Goal: Task Accomplishment & Management: Manage account settings

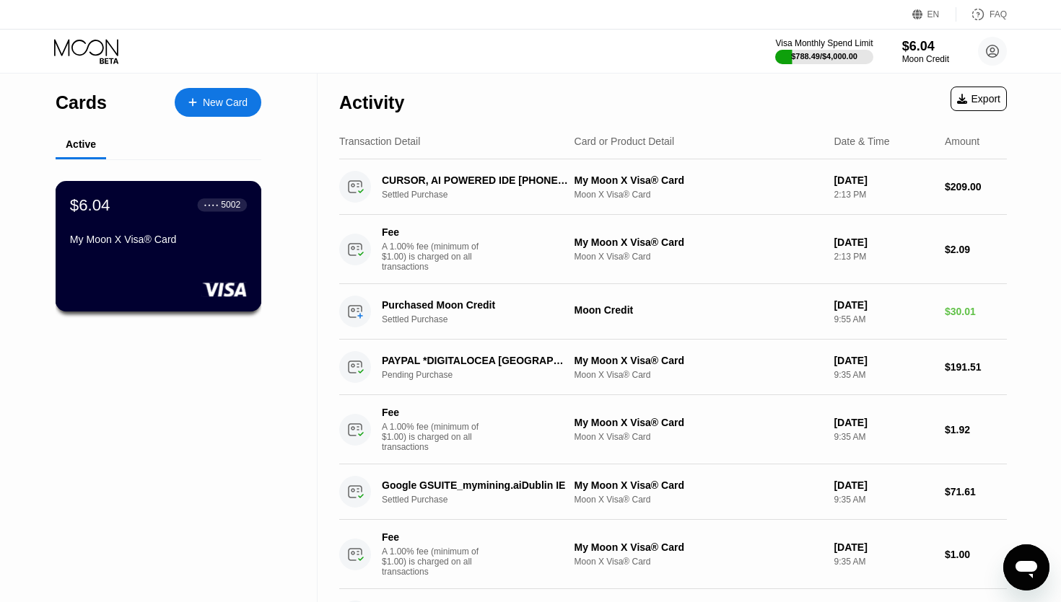
click at [103, 223] on div "$6.04 ● ● ● ● 5002 My Moon X Visa® Card" at bounding box center [158, 224] width 177 height 56
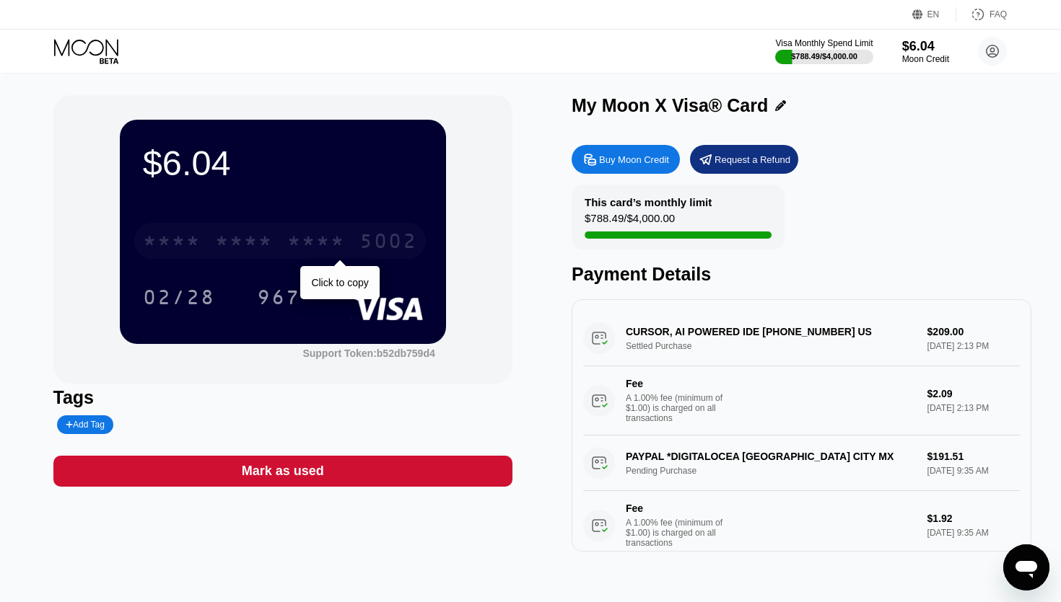
click at [323, 235] on div "* * * *" at bounding box center [316, 243] width 58 height 23
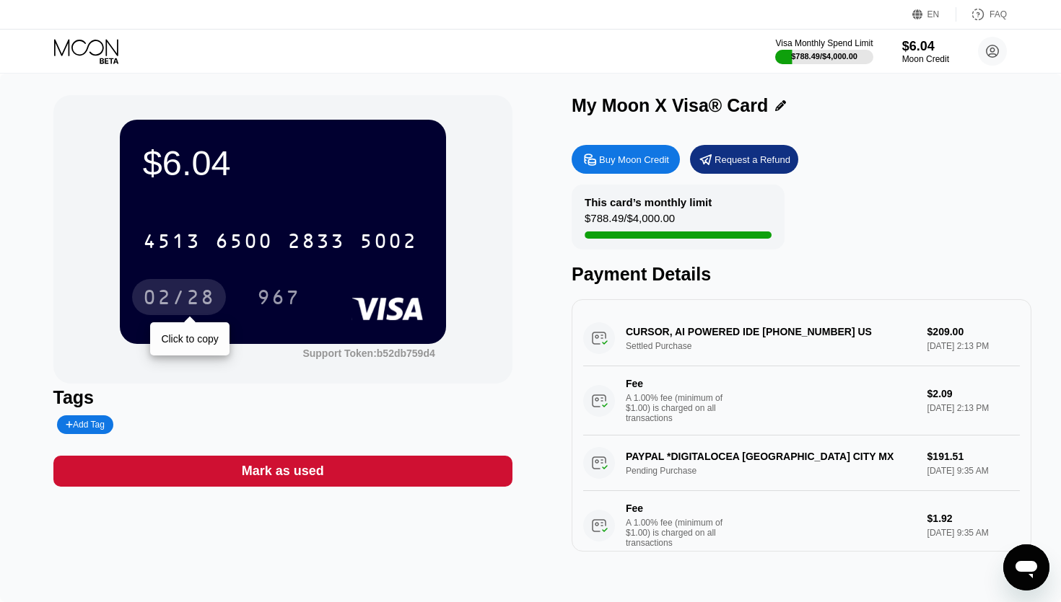
click at [180, 299] on div "02/28" at bounding box center [179, 299] width 72 height 23
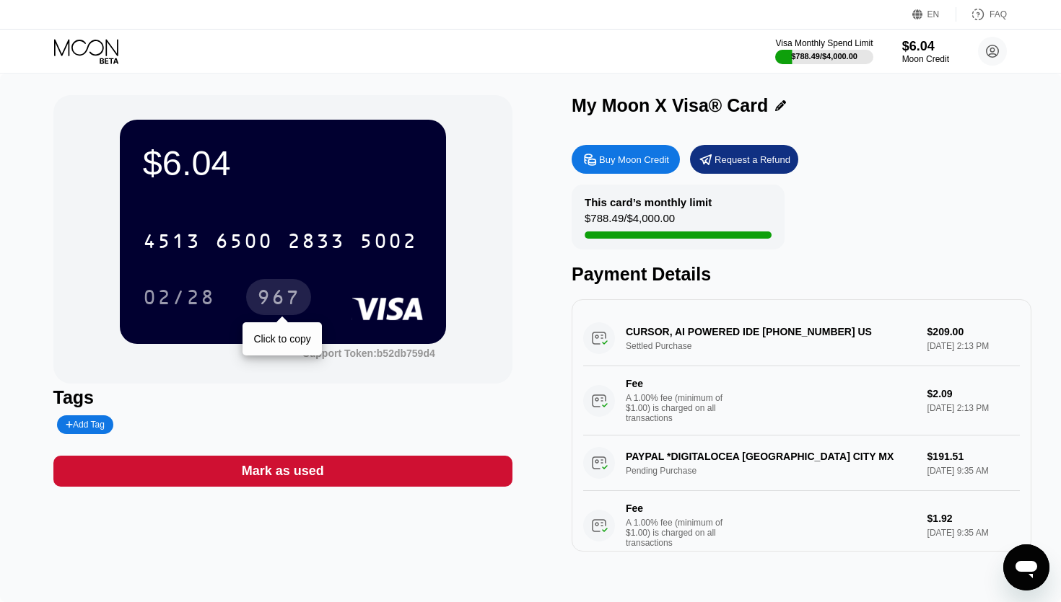
click at [300, 297] on div "967" at bounding box center [278, 297] width 65 height 36
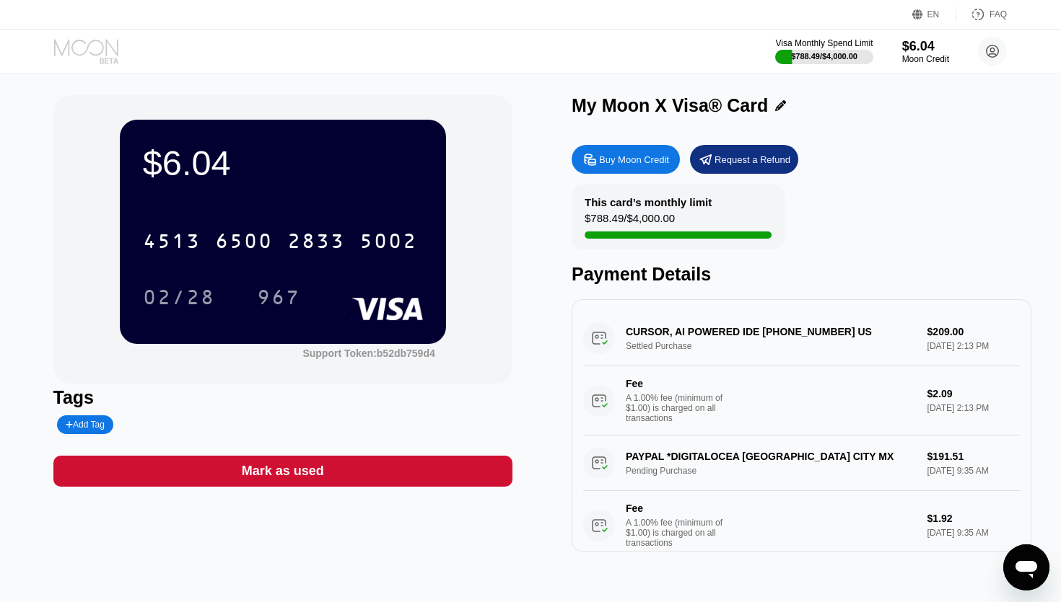
click at [97, 51] on icon at bounding box center [87, 51] width 67 height 25
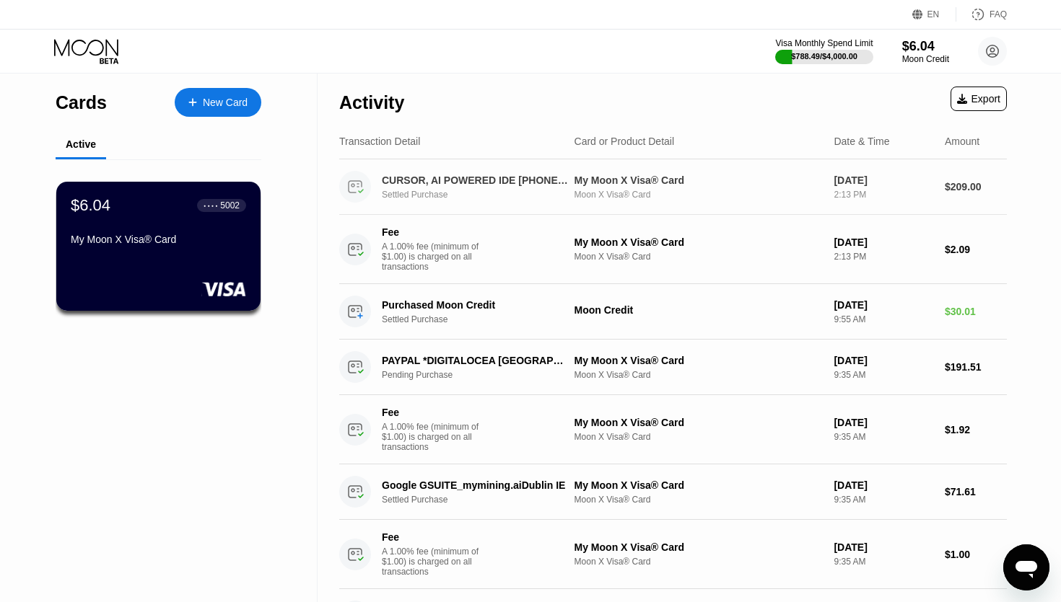
click at [668, 190] on div "Moon X Visa® Card" at bounding box center [698, 195] width 248 height 10
click at [226, 104] on div "New Card" at bounding box center [225, 103] width 45 height 12
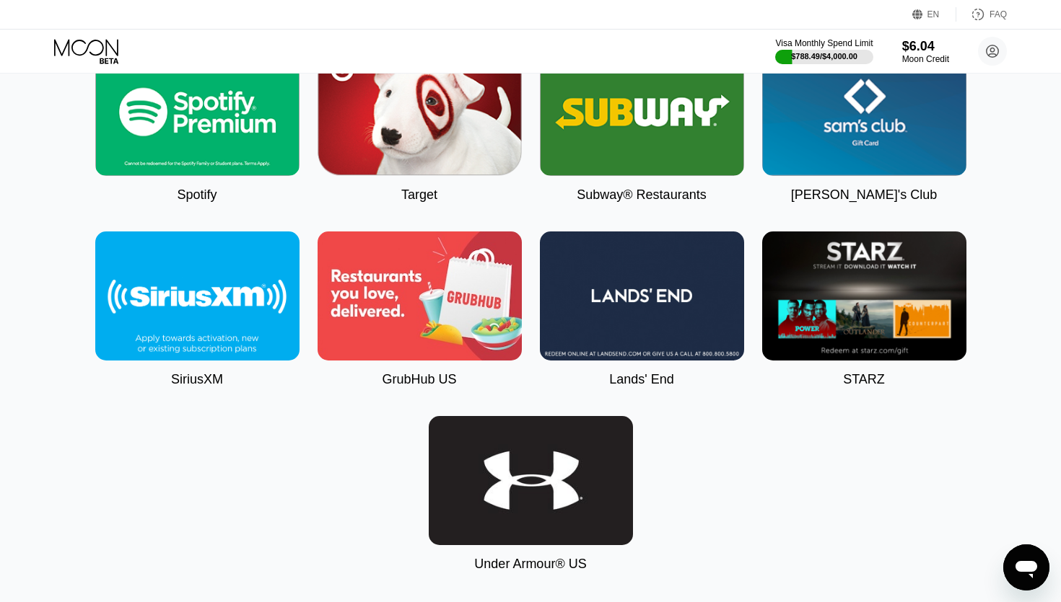
scroll to position [4732, 0]
